Goal: Book appointment/travel/reservation

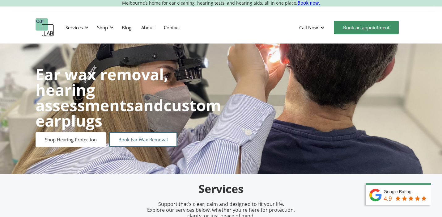
click at [162, 133] on link "Book Ear Wax Removal" at bounding box center [143, 139] width 68 height 15
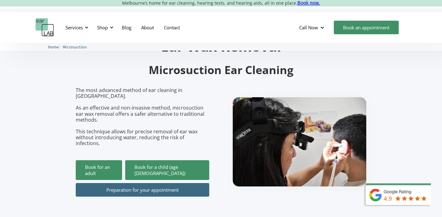
scroll to position [36, 0]
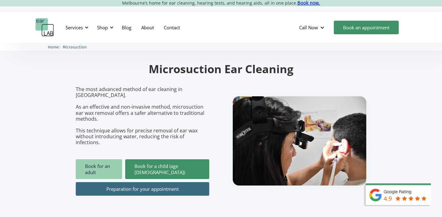
click at [114, 161] on link "Book for an adult" at bounding box center [99, 170] width 46 height 20
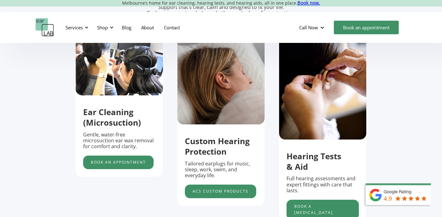
scroll to position [206, 0]
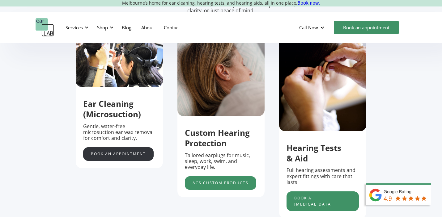
click at [125, 159] on link "Book an appointment" at bounding box center [118, 154] width 70 height 14
